Goal: Transaction & Acquisition: Purchase product/service

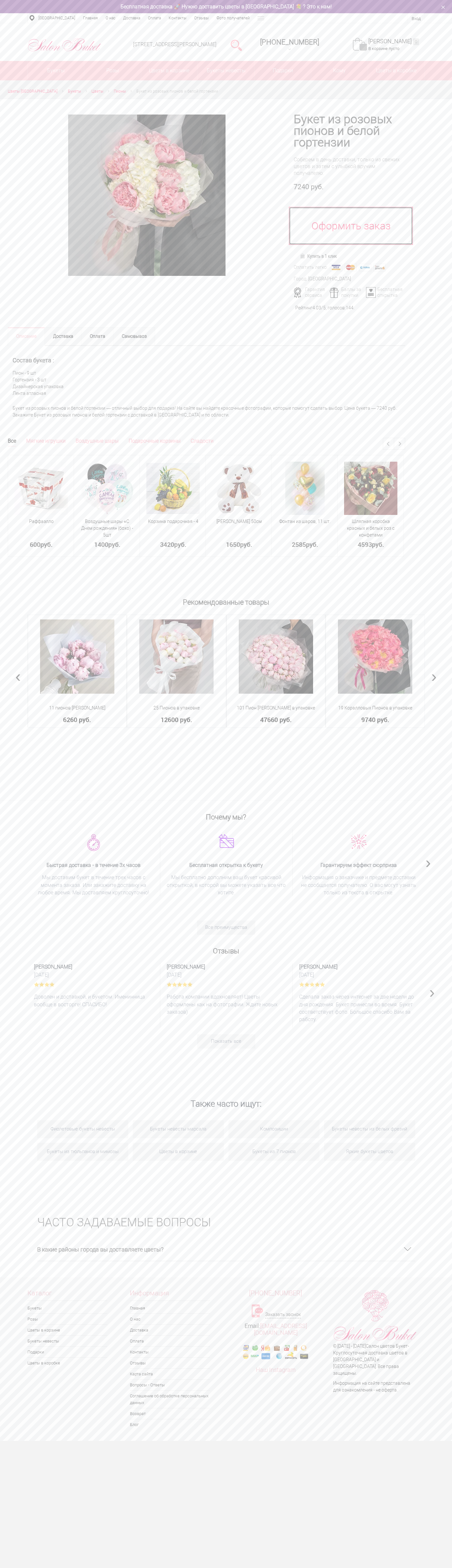
click at [351, 226] on link "Оформить заказ" at bounding box center [351, 225] width 124 height 38
click at [311, 268] on div "Оплатить легко:" at bounding box center [311, 267] width 34 height 7
click at [300, 279] on div "Город:" at bounding box center [300, 279] width 14 height 7
click at [348, 293] on div "Баллы за покупки" at bounding box center [346, 293] width 37 height 12
click at [98, 336] on link "Оплата" at bounding box center [98, 337] width 32 height 19
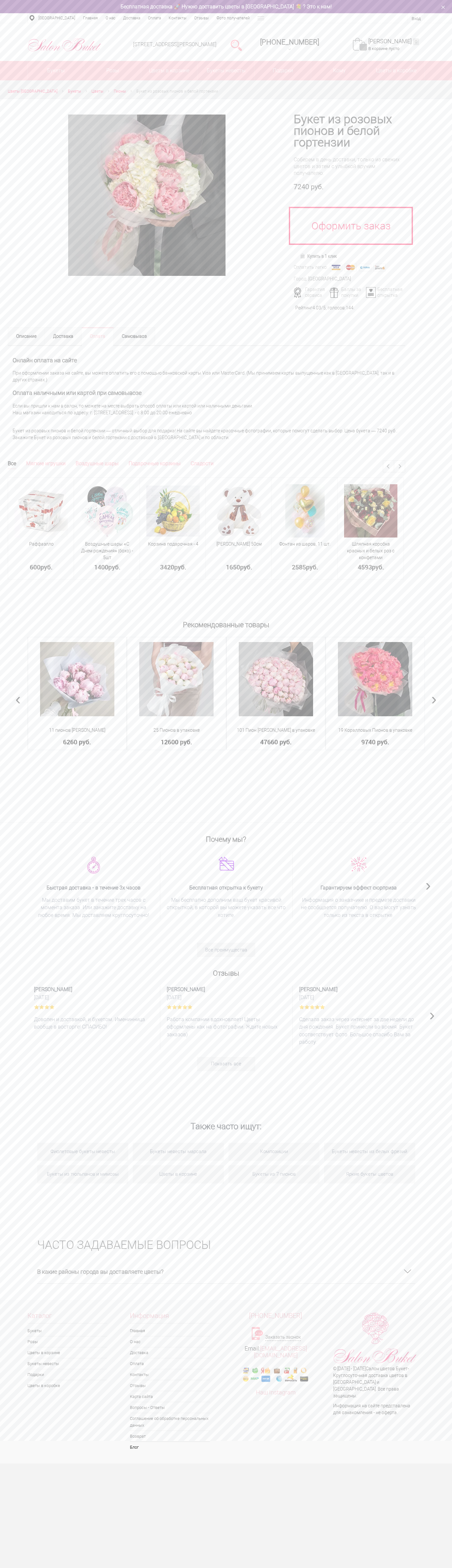
click at [206, 385] on div "Онлайн оплата на сайте При оформлении заказа на сайте, вы можете оплатить его с…" at bounding box center [206, 385] width 398 height 79
click at [206, 393] on h2 "Оплата наличными или картой при самовывозе" at bounding box center [206, 393] width 387 height 7
click at [122, 26] on div "Нижний Новгород, ул. Ванеева, д. 19 8 (831) 414-00-85 +7-952-77-000-55 Заказать…" at bounding box center [226, 42] width 452 height 37
click at [449, 1170] on section "Также часто ищут: Фиолетовые букеты невесты Букеты невесты марсала Композиции Б…" at bounding box center [226, 1160] width 452 height 113
click at [196, 1463] on html "Поиск Бесплатная доставка 🚀 Нужно доставить цветы в Нижний Новгород 💐 ? Это к н…" at bounding box center [226, 731] width 452 height 1463
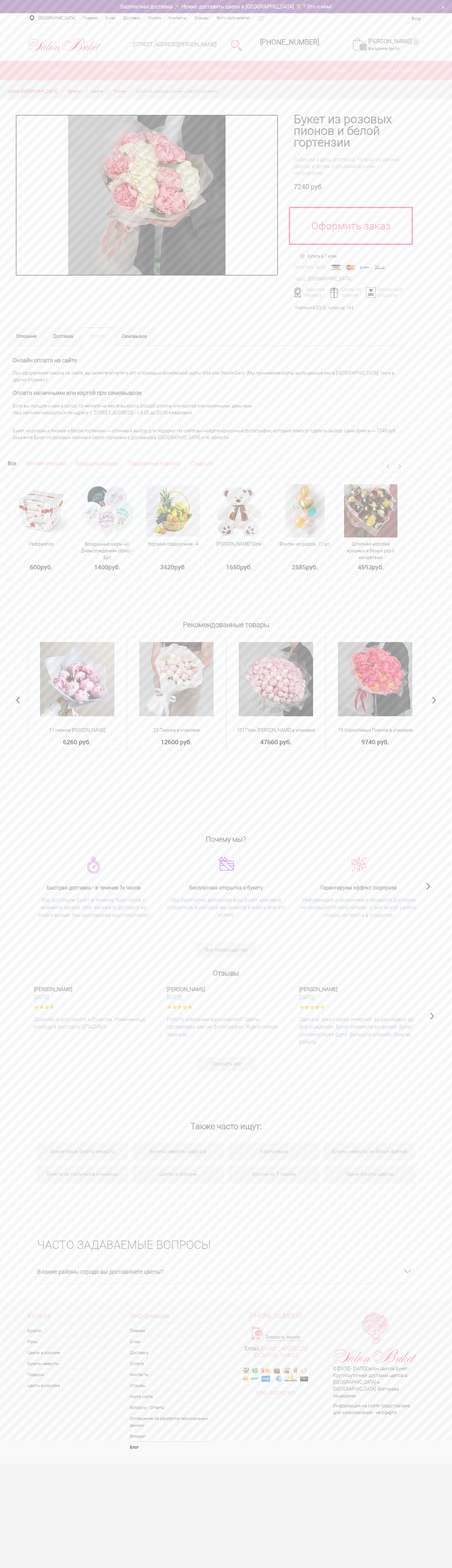
click at [20, 224] on link at bounding box center [146, 196] width 263 height 162
